Goal: Task Accomplishment & Management: Use online tool/utility

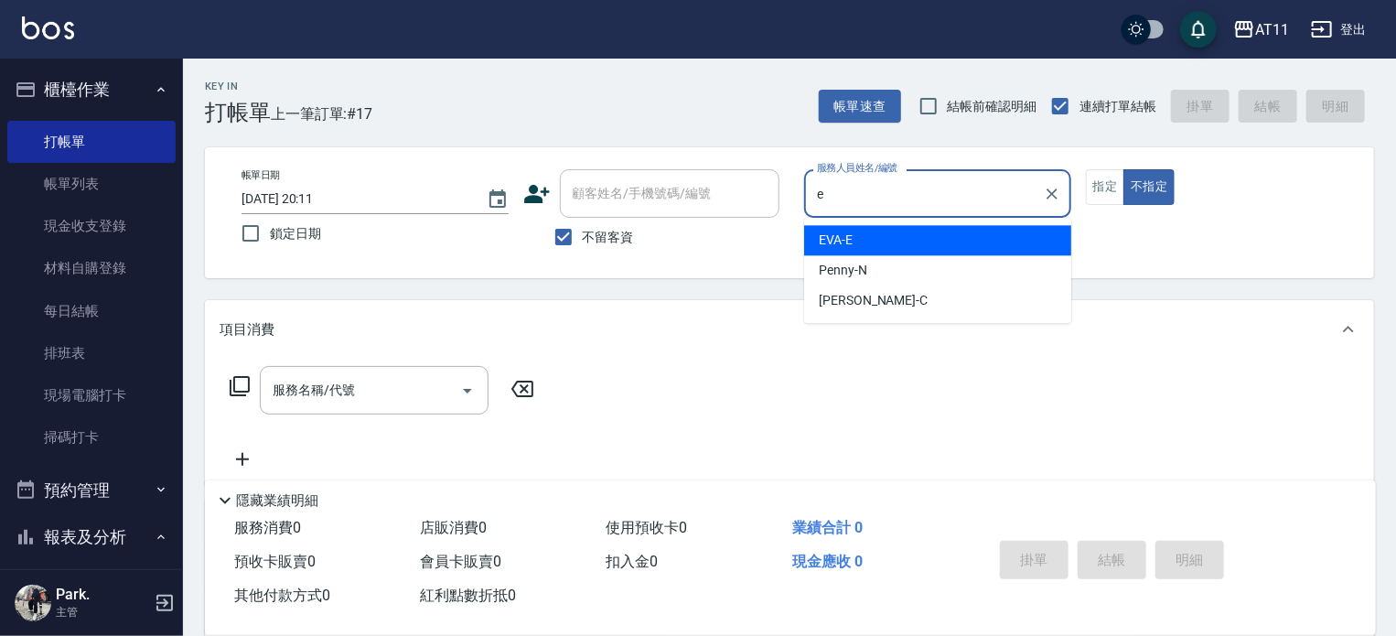
type input "EVA-E"
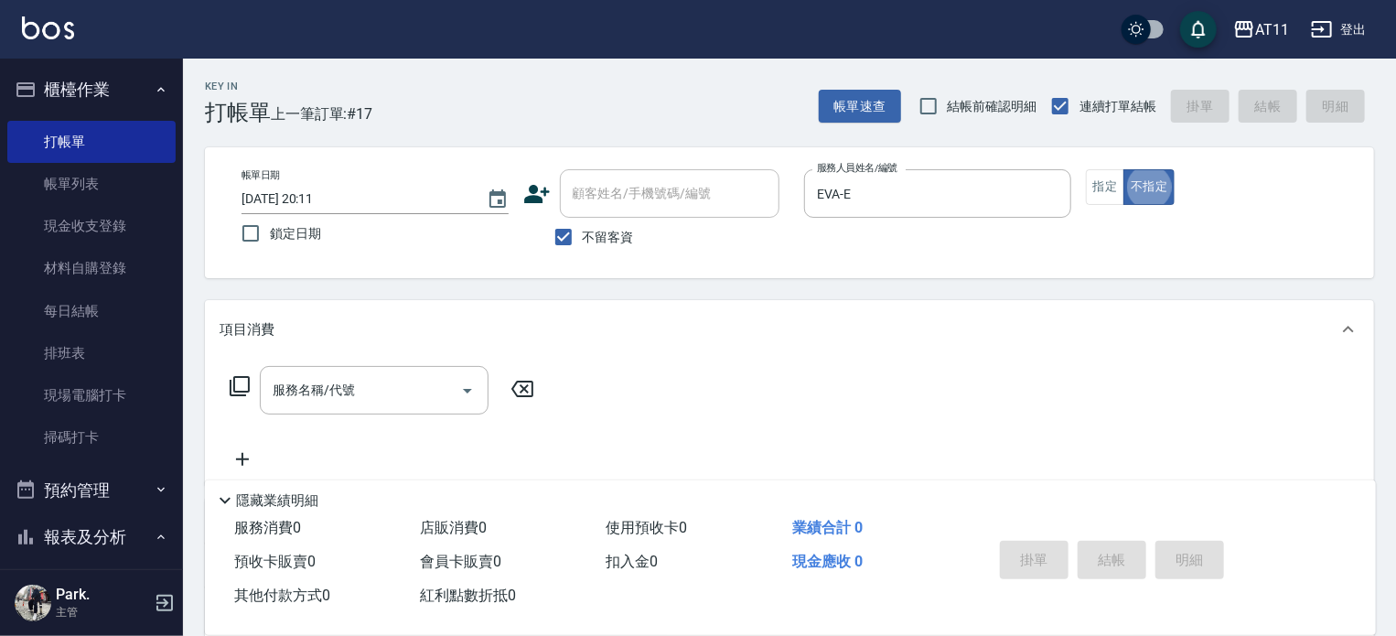
type button "false"
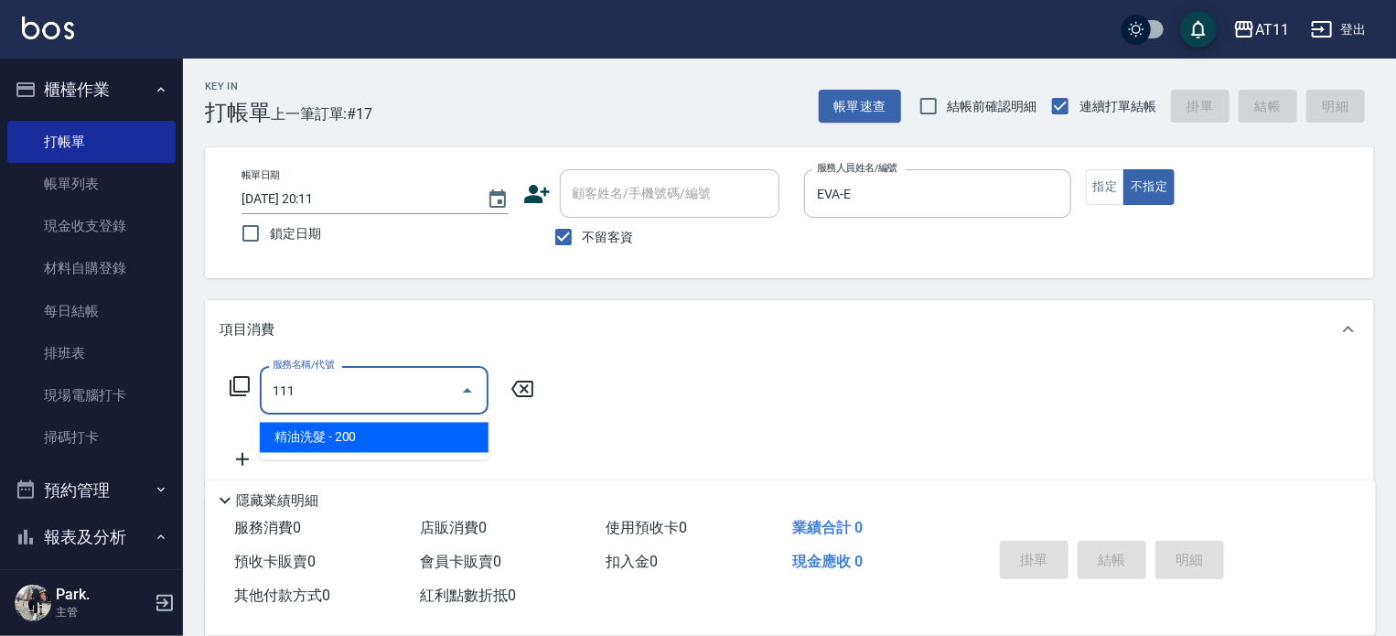
type input "精油洗髮(111)"
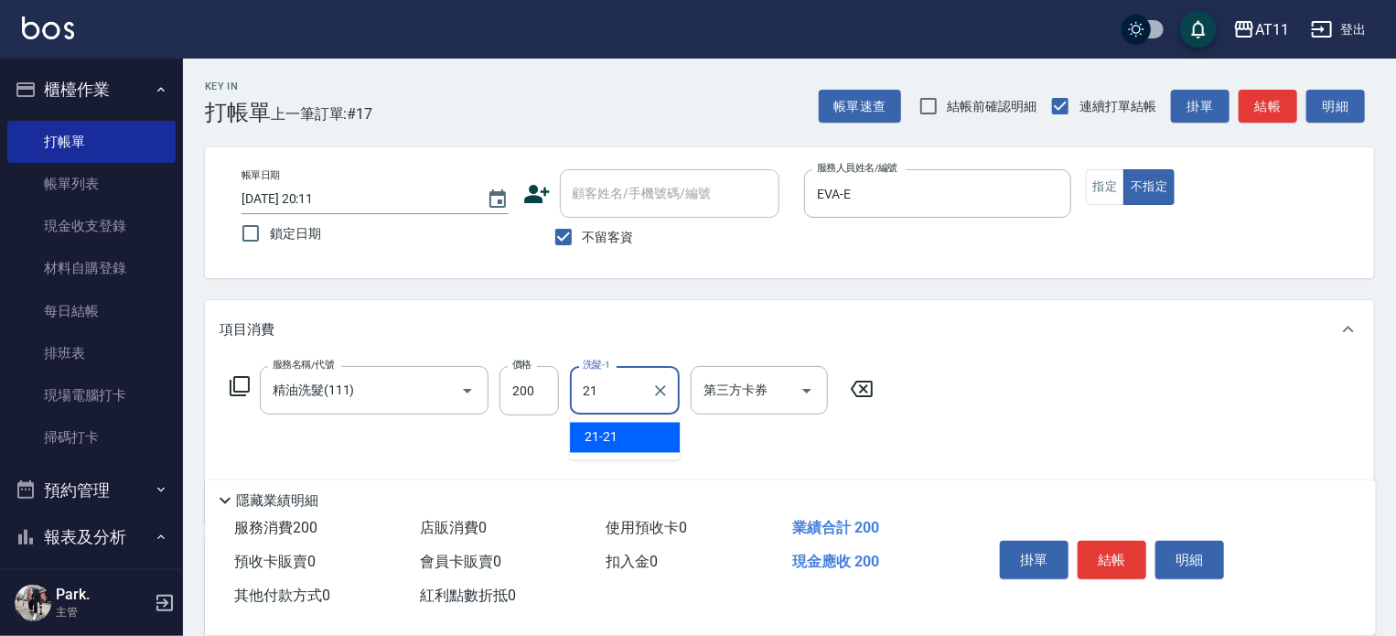
type input "21-21"
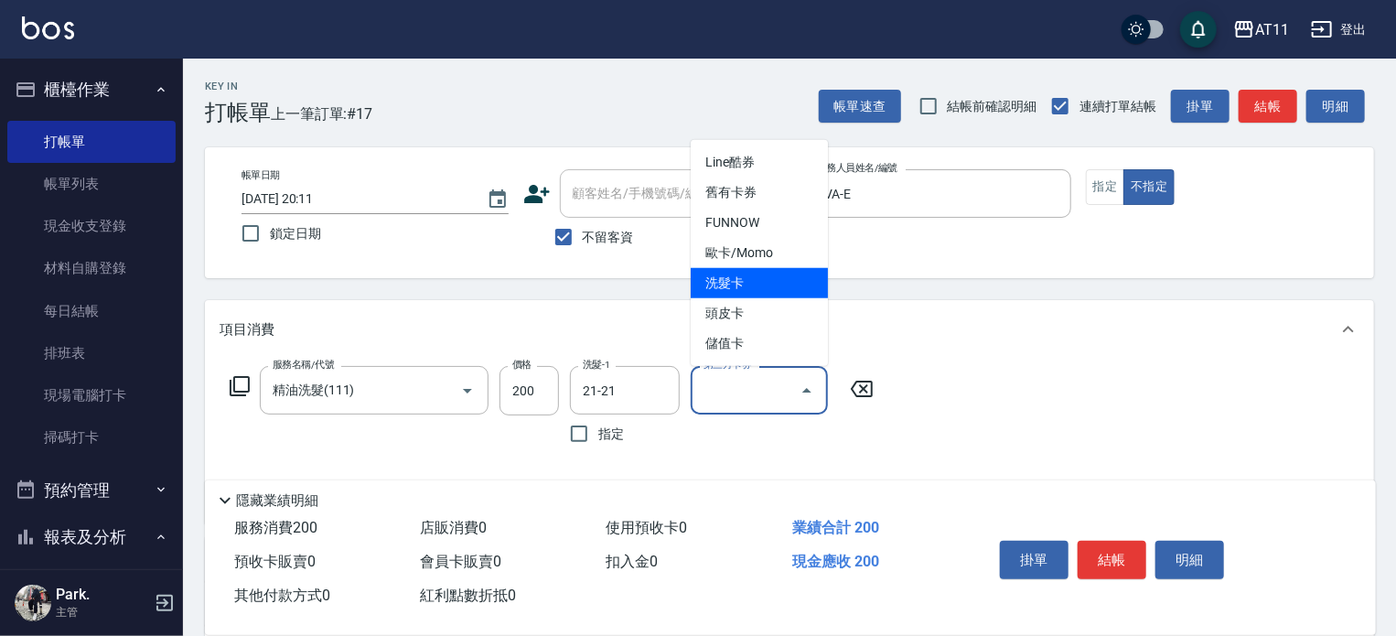
type input "洗髮卡"
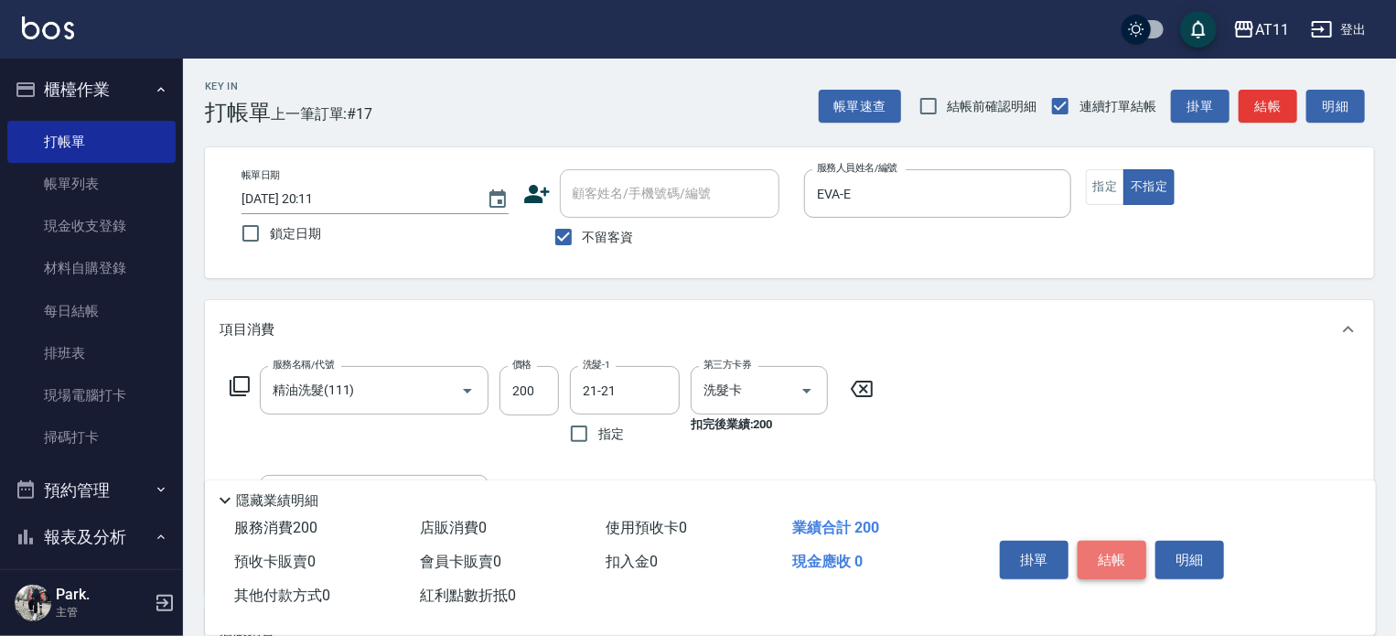
click at [1100, 549] on button "結帳" at bounding box center [1112, 560] width 69 height 38
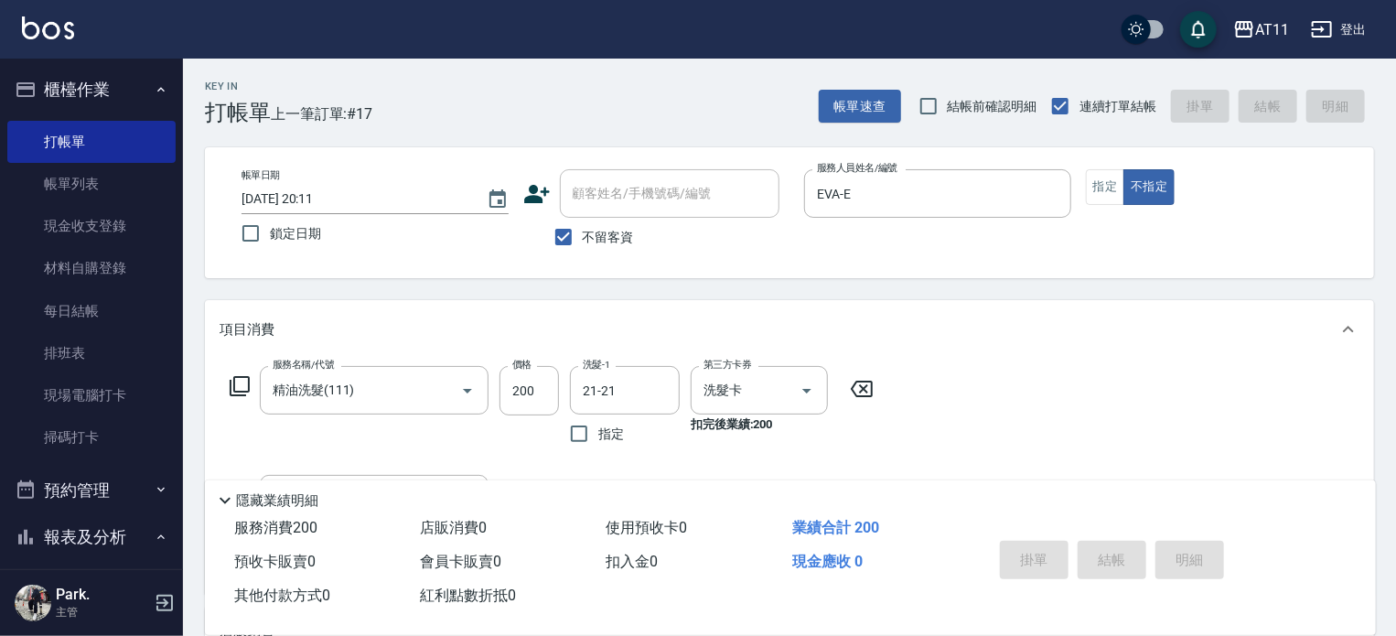
type input "2025/09/18 20:51"
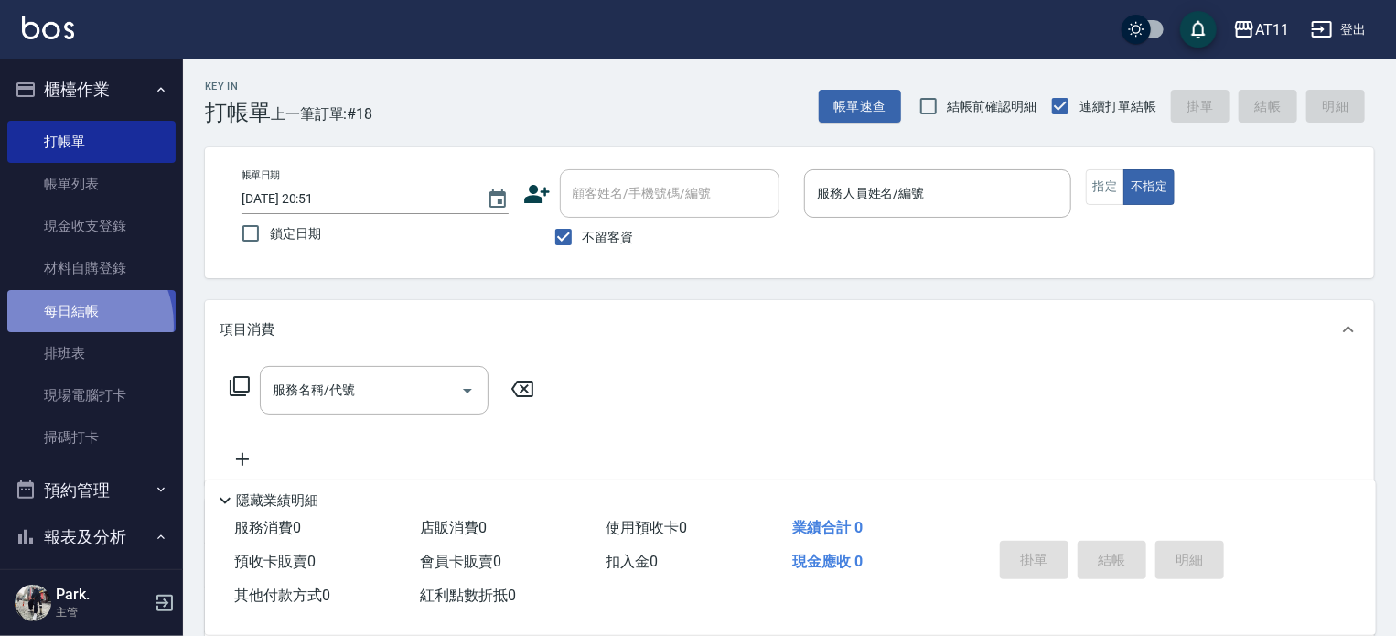
click at [71, 325] on link "每日結帳" at bounding box center [91, 311] width 168 height 42
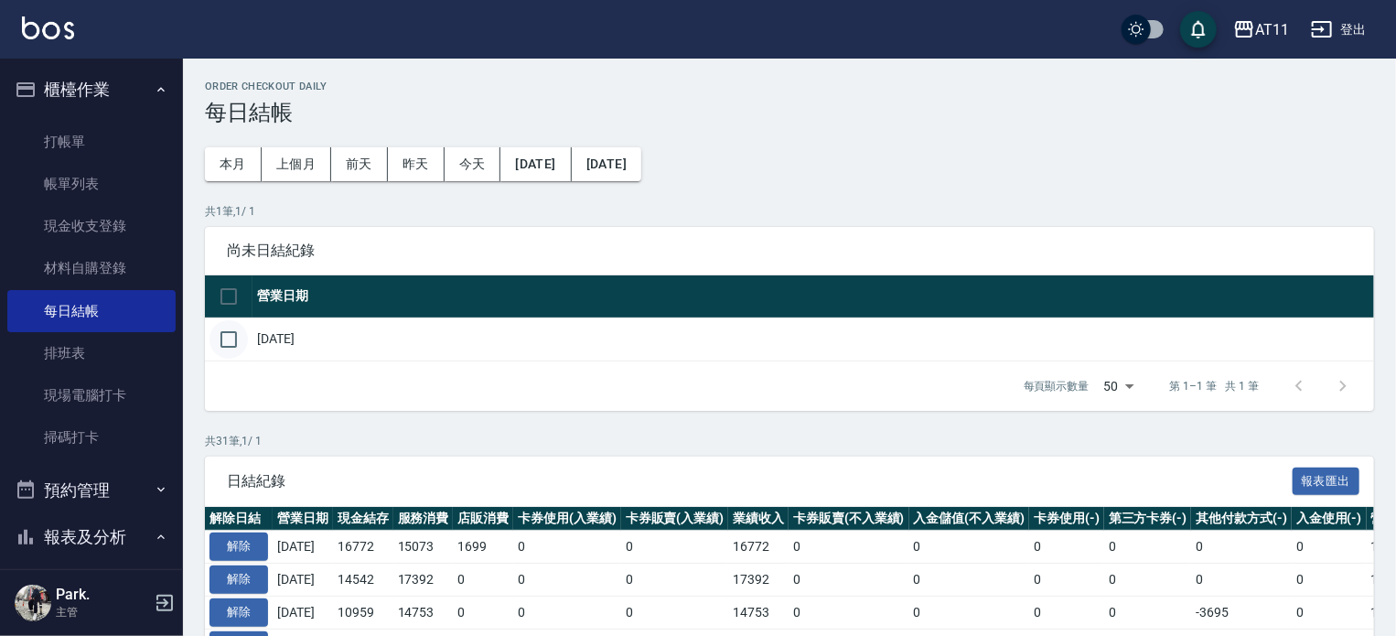
click at [242, 338] on input "checkbox" at bounding box center [229, 339] width 38 height 38
checkbox input "true"
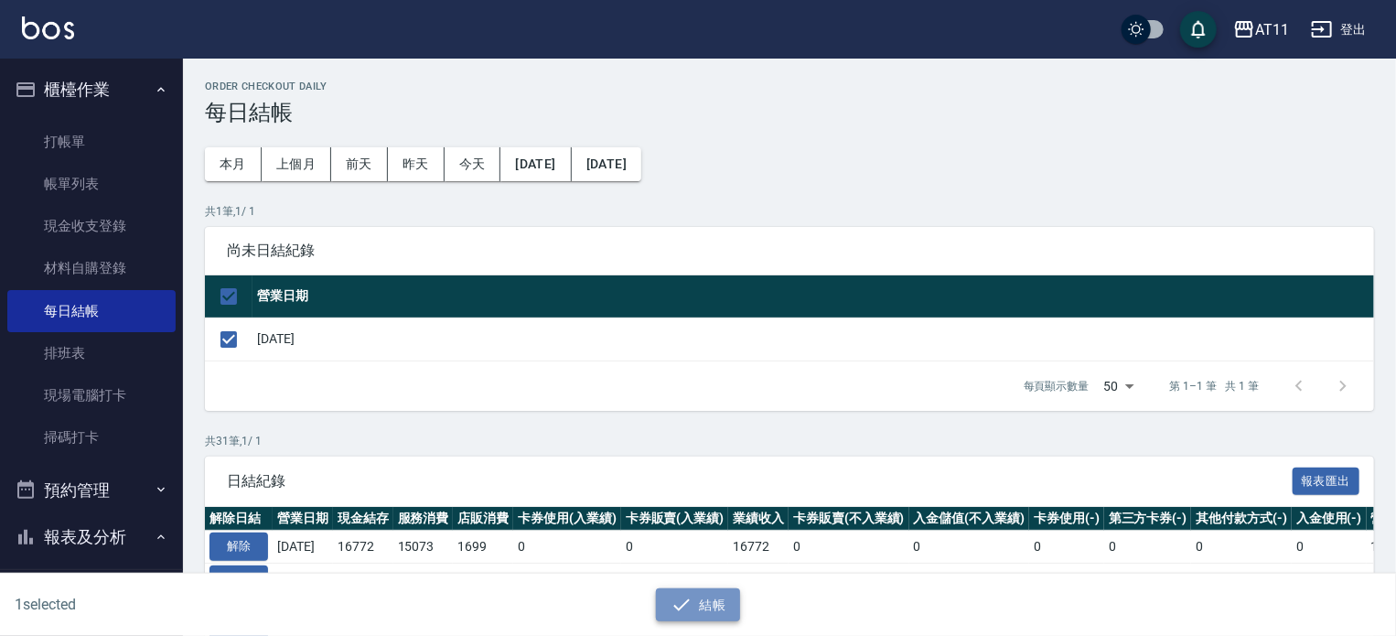
click at [711, 600] on button "結帳" at bounding box center [698, 605] width 85 height 34
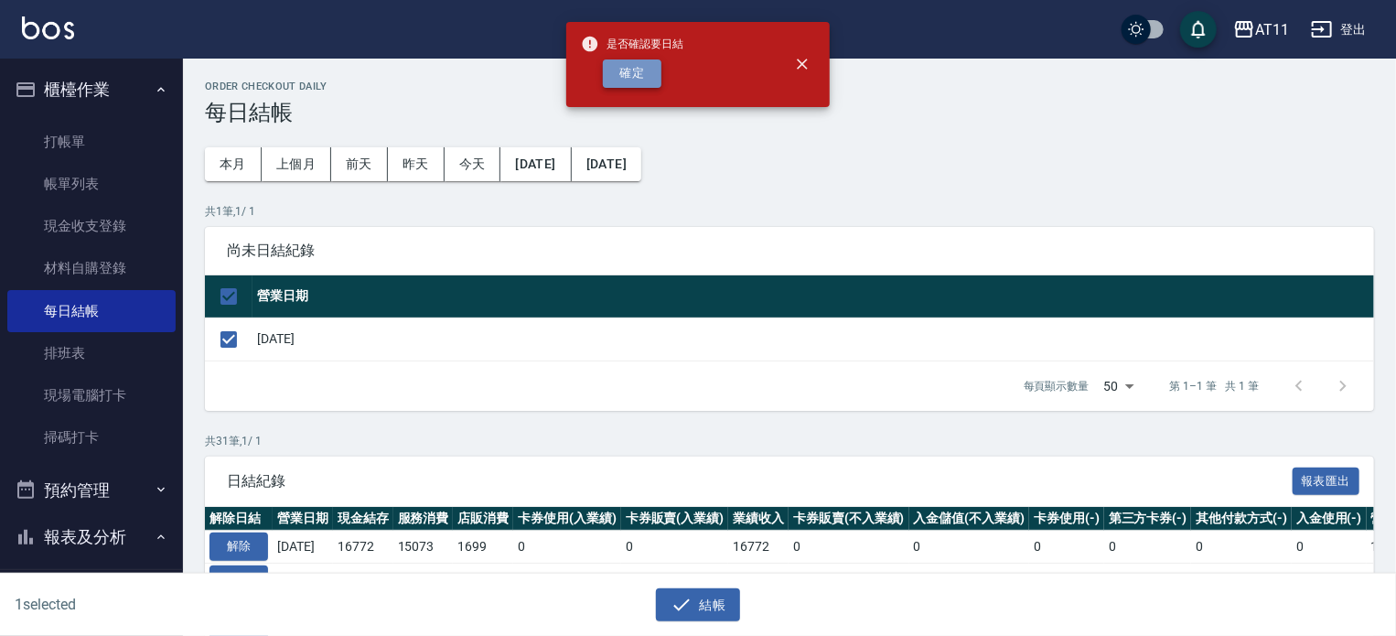
click at [612, 74] on button "確定" at bounding box center [632, 73] width 59 height 28
checkbox input "false"
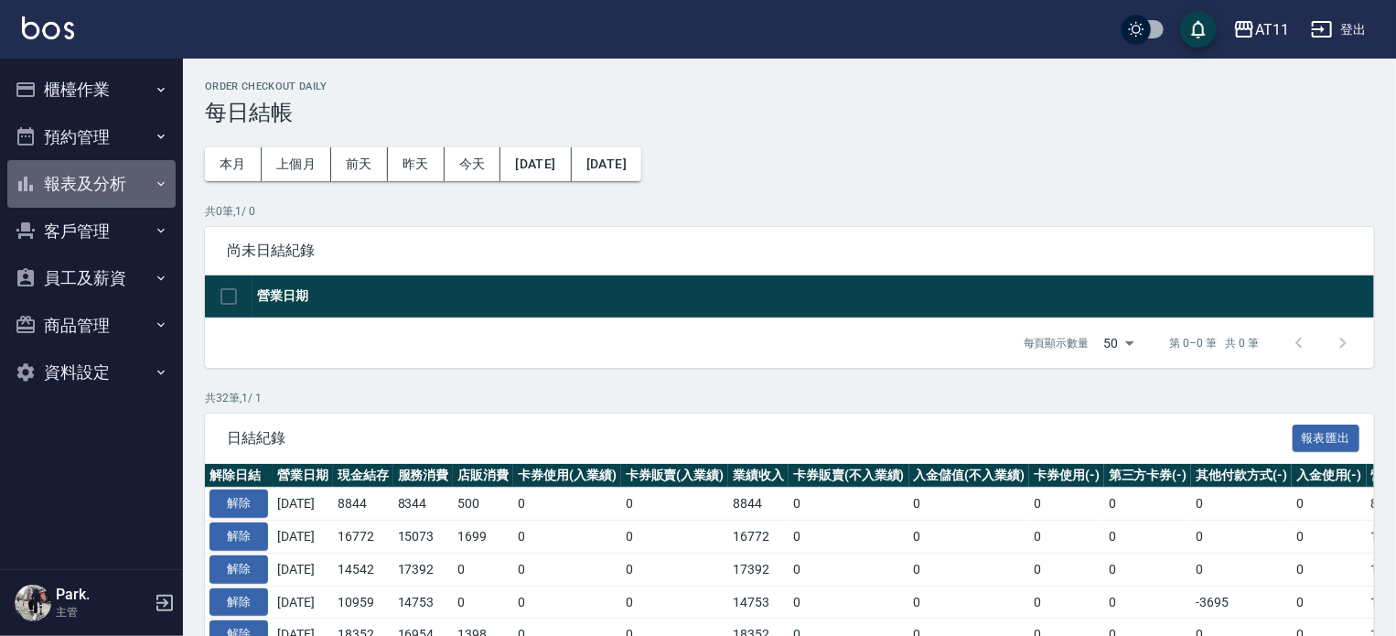
click at [55, 180] on button "報表及分析" at bounding box center [91, 184] width 168 height 48
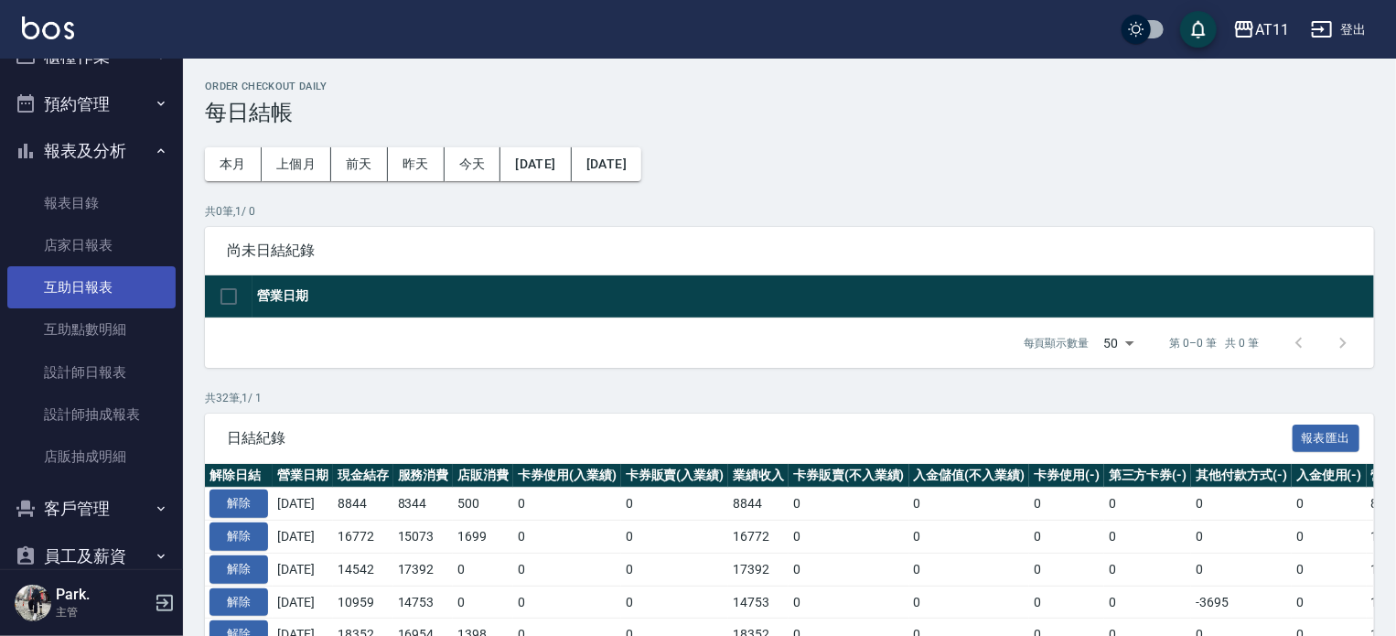
scroll to position [91, 0]
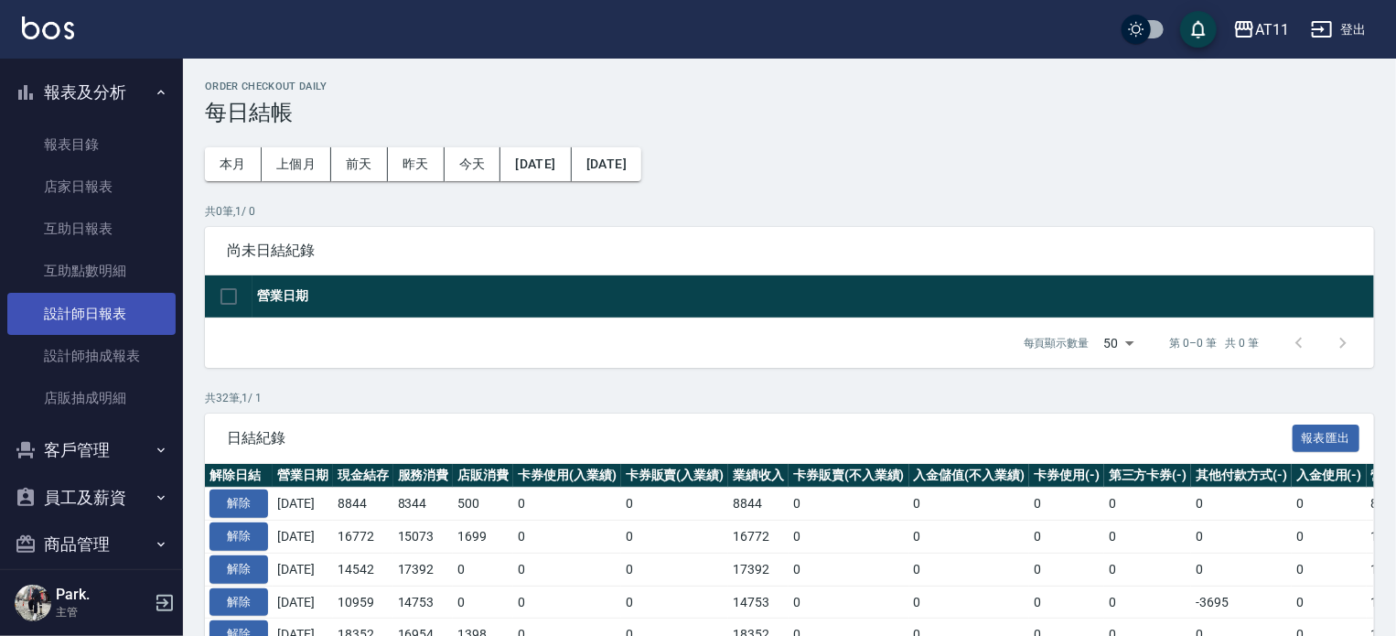
click at [79, 314] on link "設計師日報表" at bounding box center [91, 314] width 168 height 42
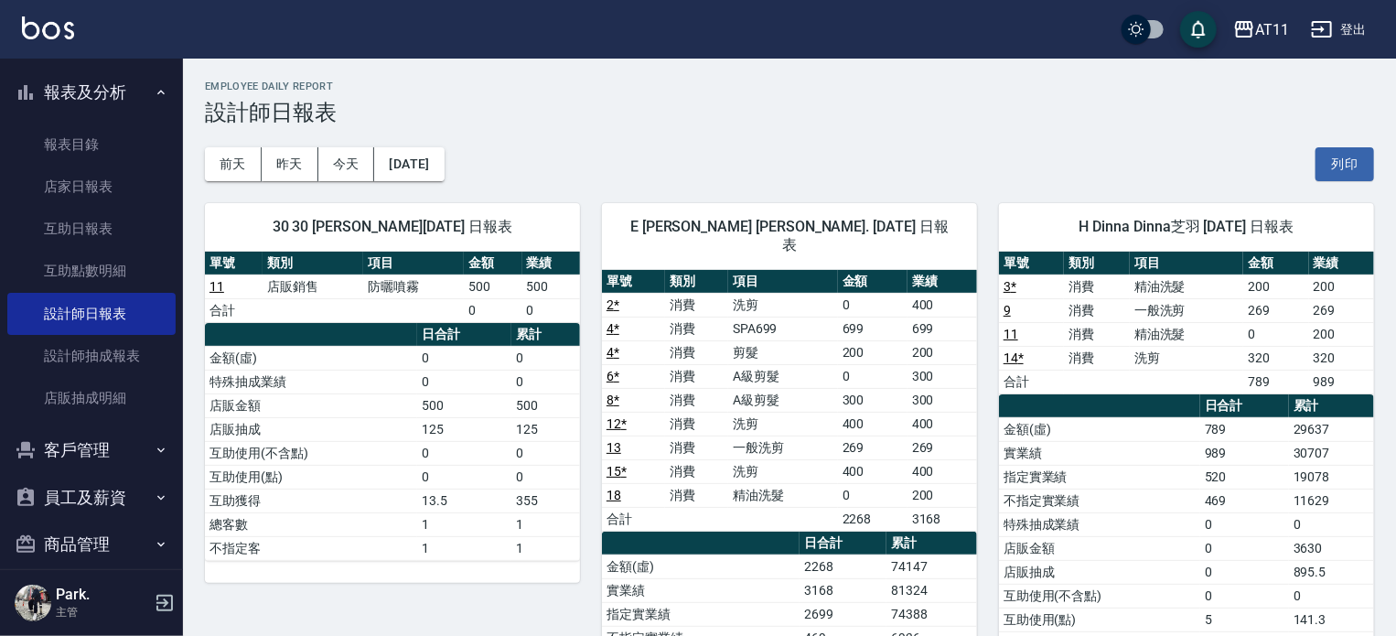
click at [621, 128] on div "[DATE] [DATE] [DATE] [DATE] 列印" at bounding box center [789, 164] width 1169 height 78
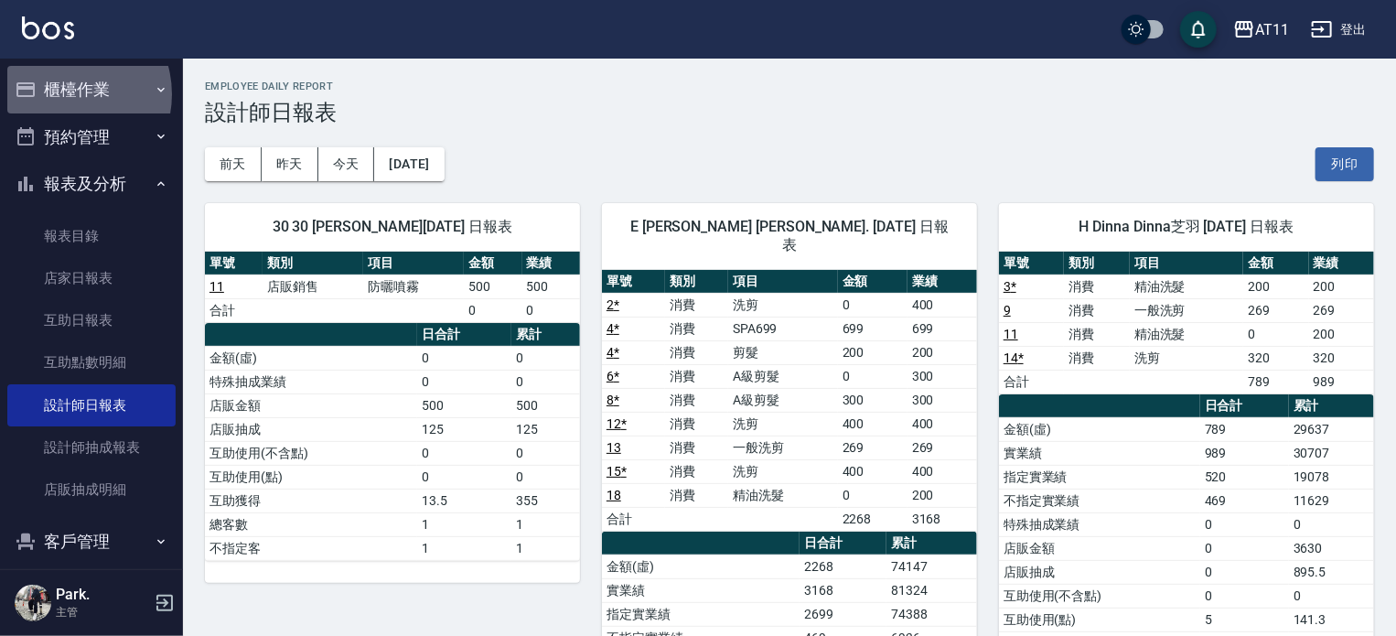
click at [66, 94] on button "櫃檯作業" at bounding box center [91, 90] width 168 height 48
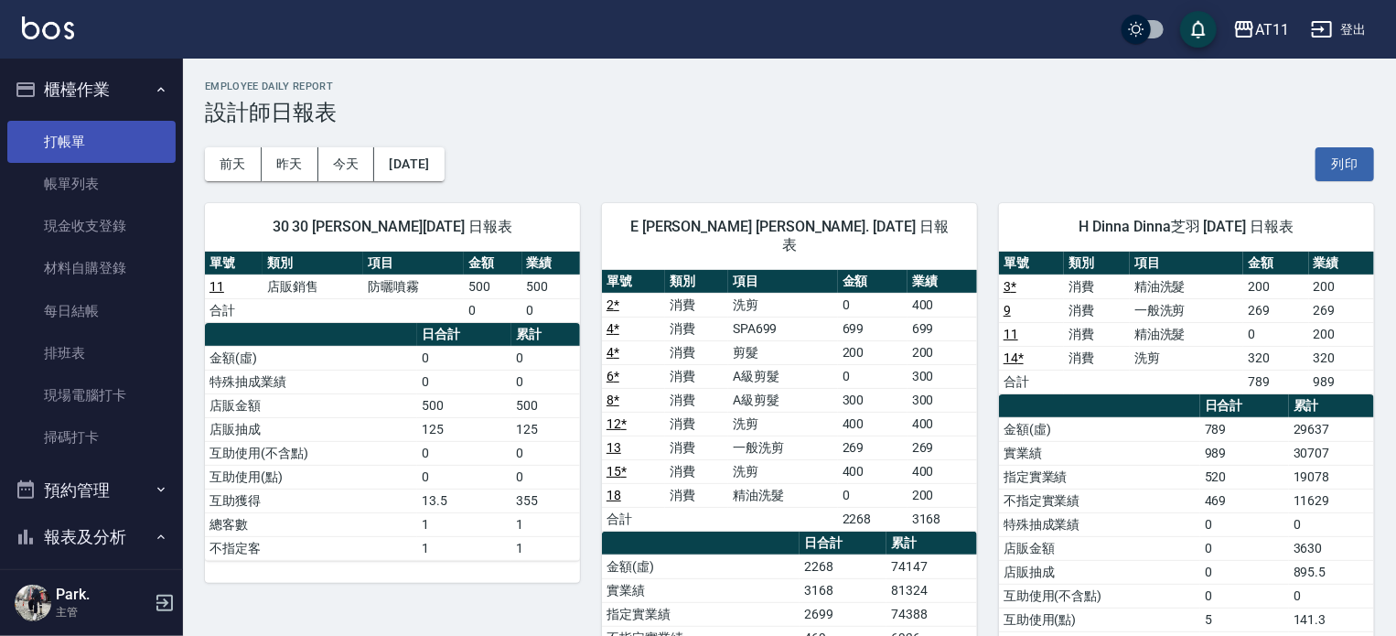
click at [83, 139] on link "打帳單" at bounding box center [91, 142] width 168 height 42
